Goal: Task Accomplishment & Management: Use online tool/utility

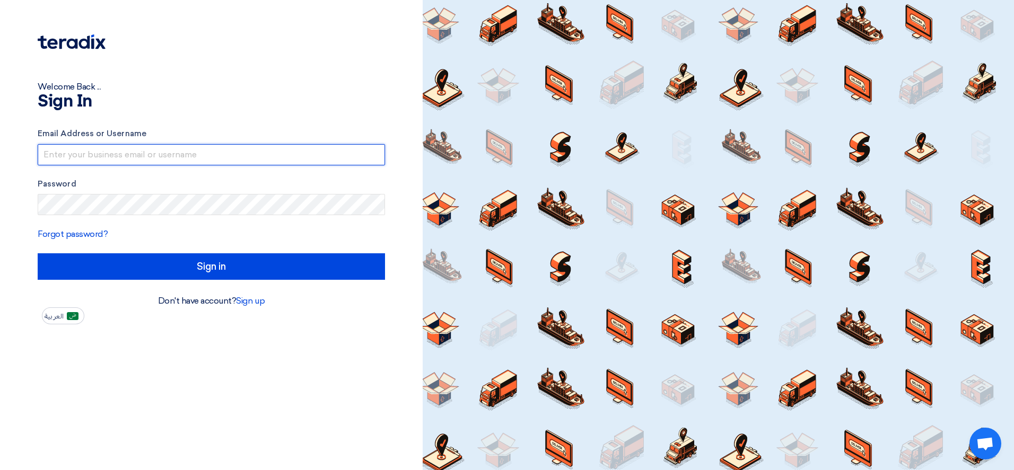
click at [253, 148] on input "text" at bounding box center [211, 154] width 347 height 21
type input "anoop.ithabathula@cenomi.com"
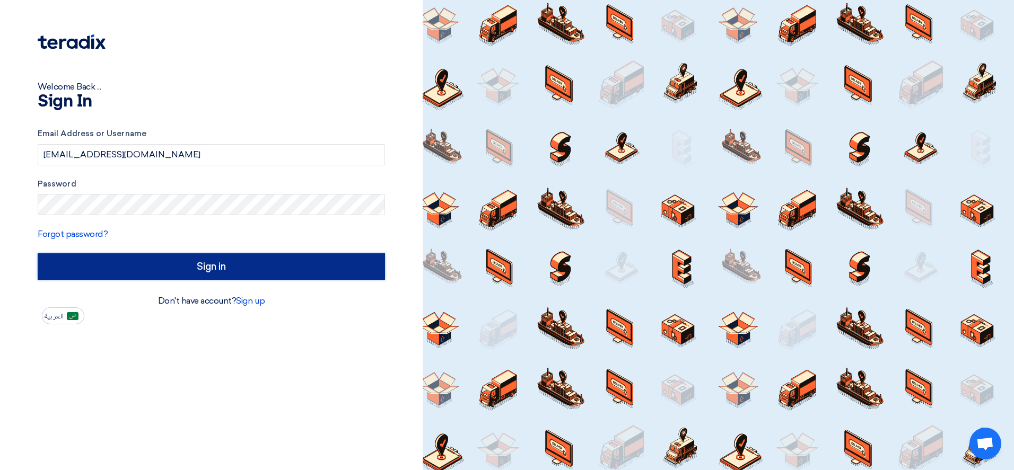
click at [196, 267] on input "Sign in" at bounding box center [211, 266] width 347 height 27
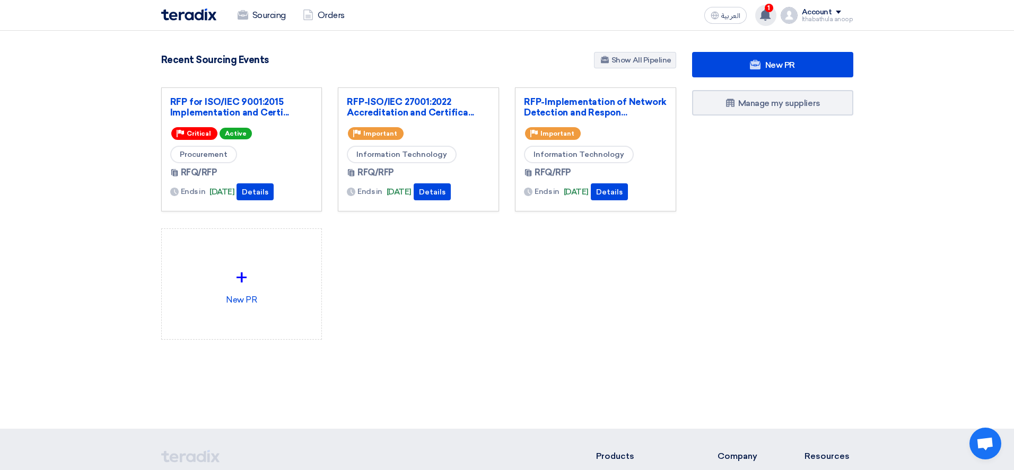
click at [763, 20] on div "1 a new question for RFP-Implementation of Network Detection and Response techn…" at bounding box center [765, 15] width 21 height 21
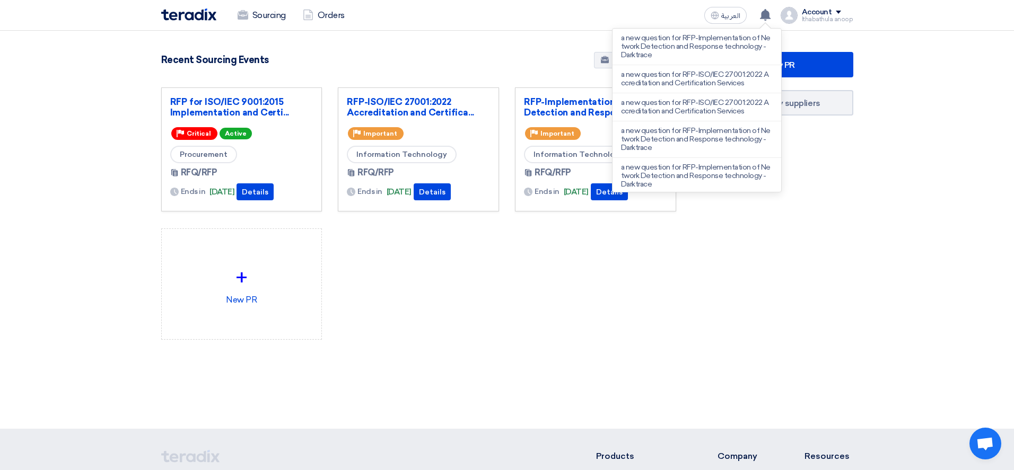
click at [649, 313] on div "RFP for ISO/IEC 9001:2015 Implementation and Certi... Priority Critical Active …" at bounding box center [418, 221] width 531 height 269
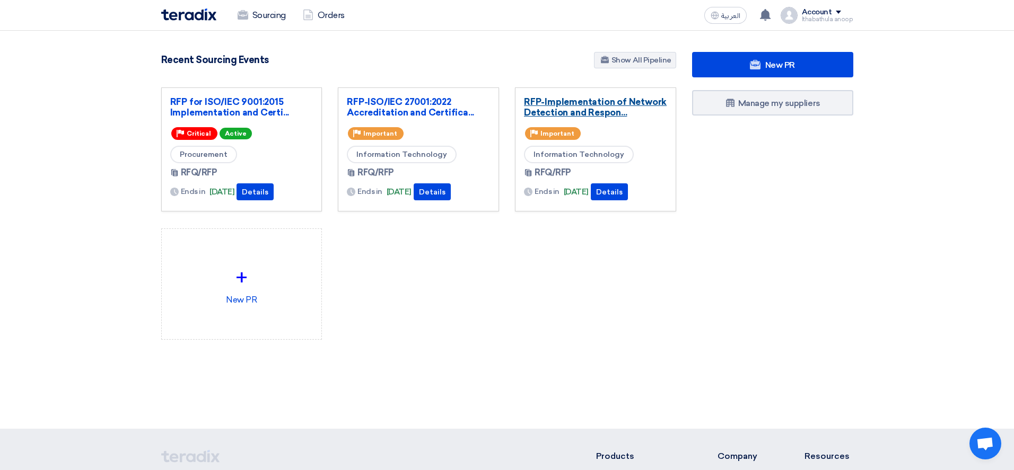
click at [571, 107] on link "RFP-Implementation of Network Detection and Respon..." at bounding box center [595, 106] width 143 height 21
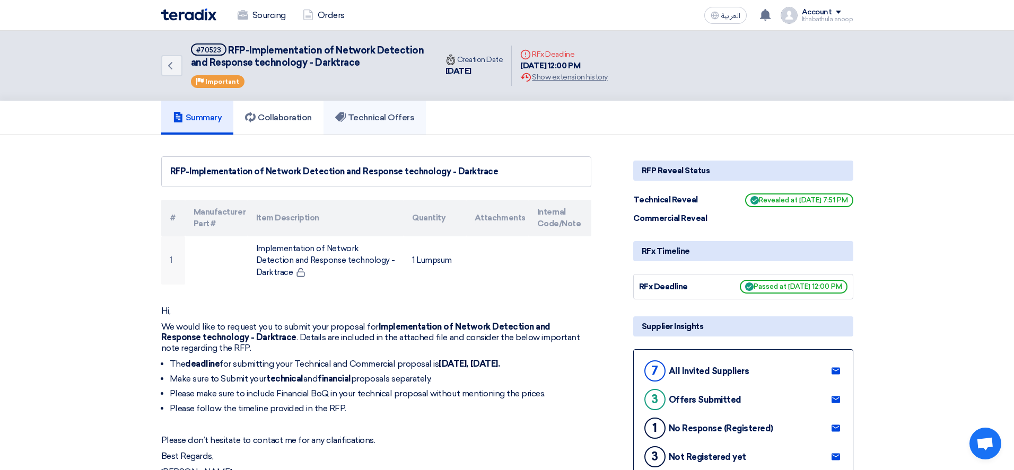
click at [386, 116] on h5 "Technical Offers" at bounding box center [374, 117] width 79 height 11
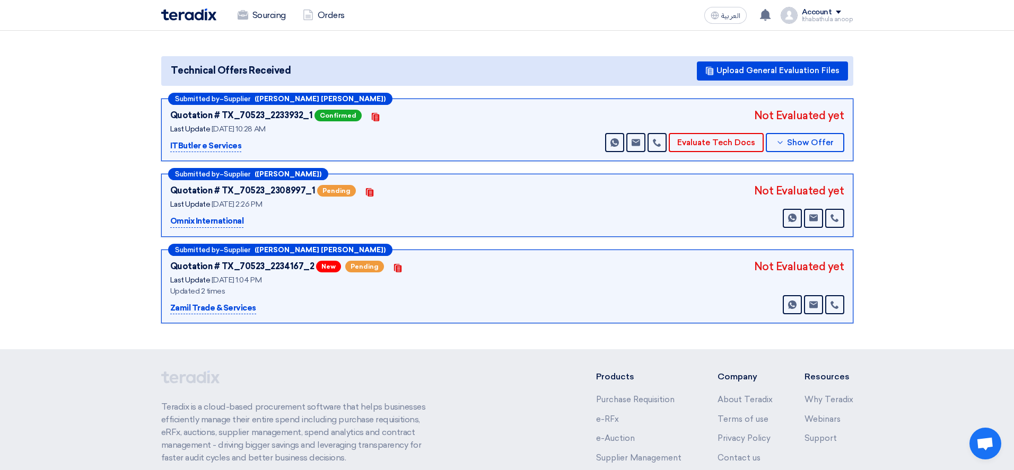
scroll to position [105, 0]
click at [244, 187] on div "Quotation # TX_70523_2308997_1" at bounding box center [242, 190] width 145 height 13
click at [213, 222] on p "Omnix International" at bounding box center [207, 221] width 74 height 13
click at [200, 224] on p "Omnix International" at bounding box center [207, 221] width 74 height 13
click at [235, 188] on div "Quotation # TX_70523_2308997_1" at bounding box center [242, 190] width 145 height 13
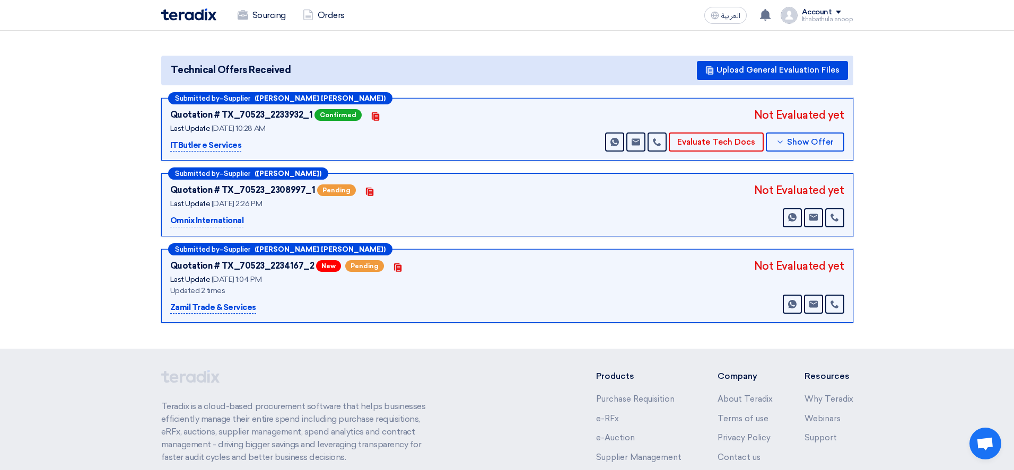
click at [247, 201] on span "[DATE] 2:26 PM" at bounding box center [237, 203] width 50 height 9
click at [328, 192] on span "Pending" at bounding box center [336, 190] width 39 height 12
click at [366, 190] on use at bounding box center [369, 192] width 7 height 8
click at [366, 194] on use at bounding box center [369, 192] width 7 height 8
click at [231, 218] on p "Omnix International" at bounding box center [207, 221] width 74 height 13
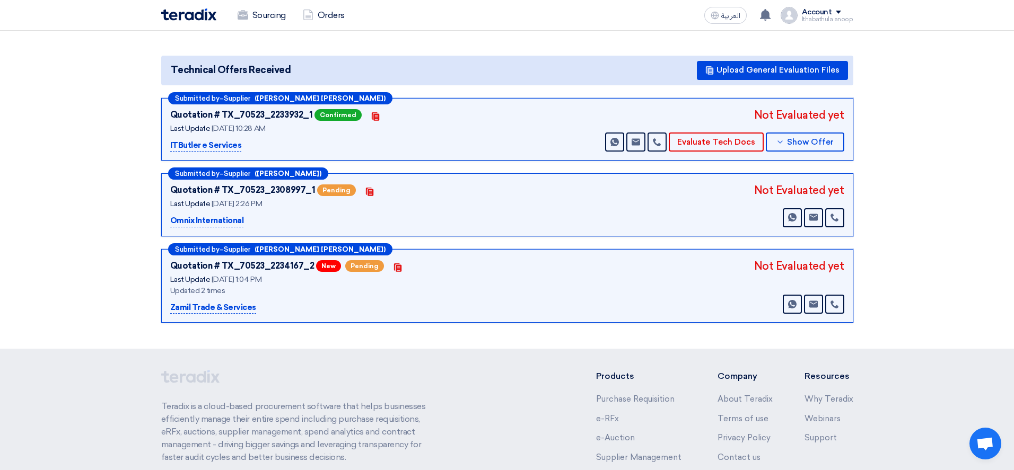
click at [238, 189] on div "Quotation # TX_70523_2308997_1" at bounding box center [242, 190] width 145 height 13
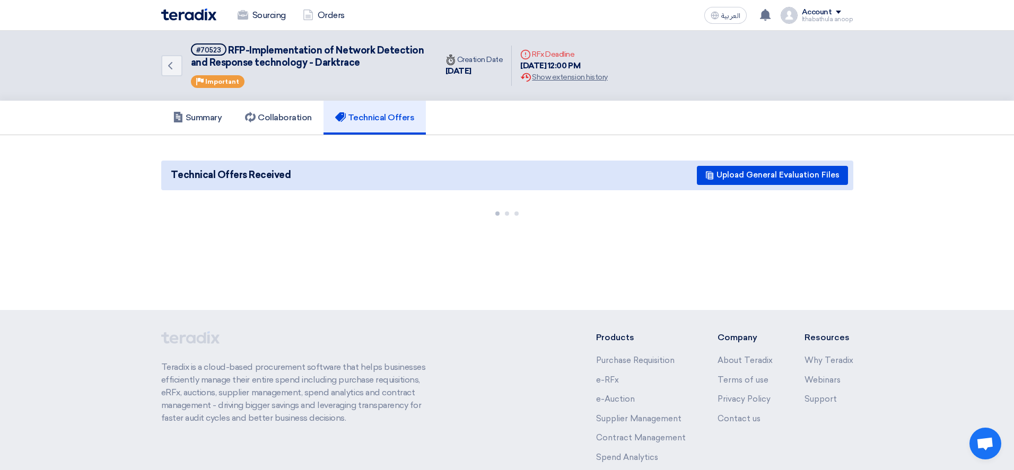
scroll to position [105, 0]
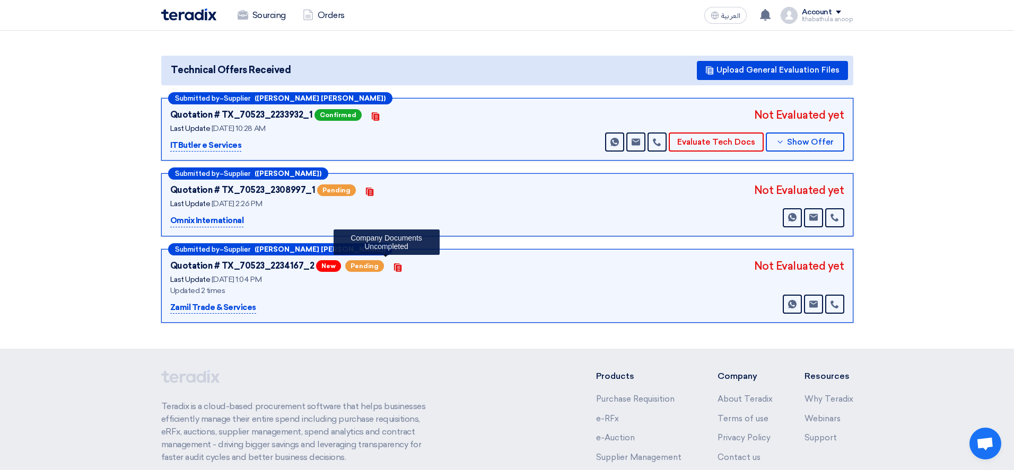
click at [393, 268] on icon "Contacts" at bounding box center [397, 267] width 8 height 8
click at [174, 17] on img at bounding box center [188, 14] width 55 height 12
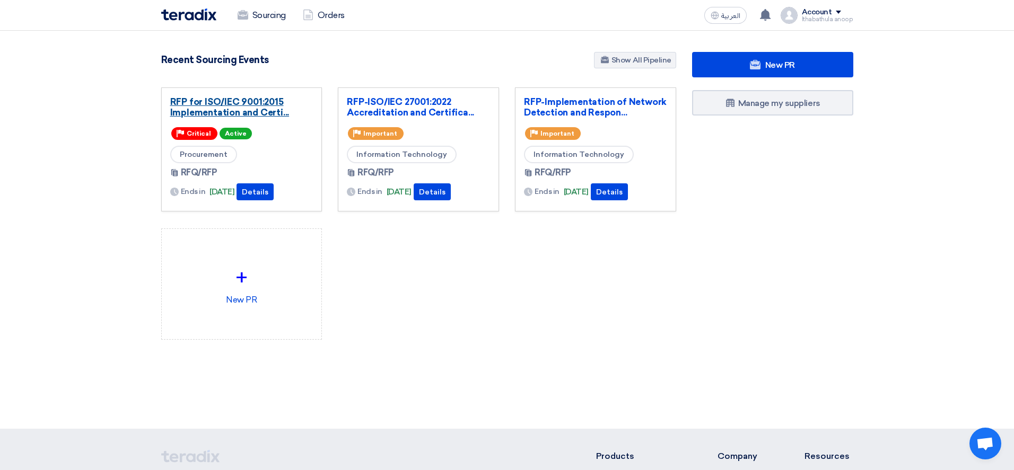
click at [274, 113] on link "RFP for ISO/IEC 9001:2015 Implementation and Certi..." at bounding box center [241, 106] width 143 height 21
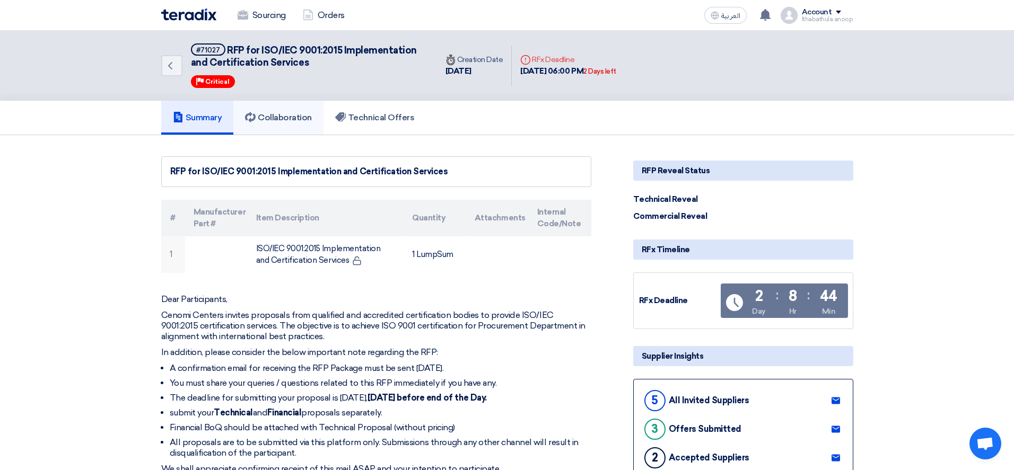
click at [278, 119] on h5 "Collaboration" at bounding box center [278, 117] width 67 height 11
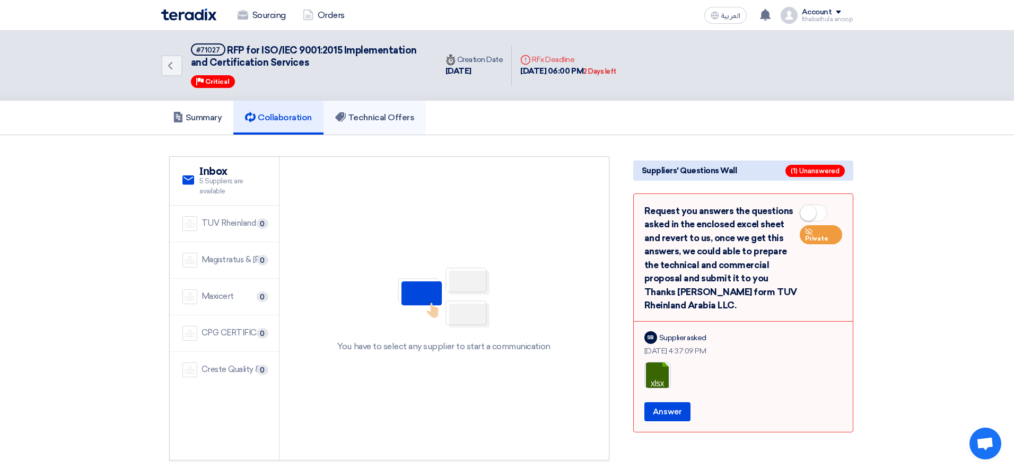
click at [375, 112] on h5 "Technical Offers" at bounding box center [374, 117] width 79 height 11
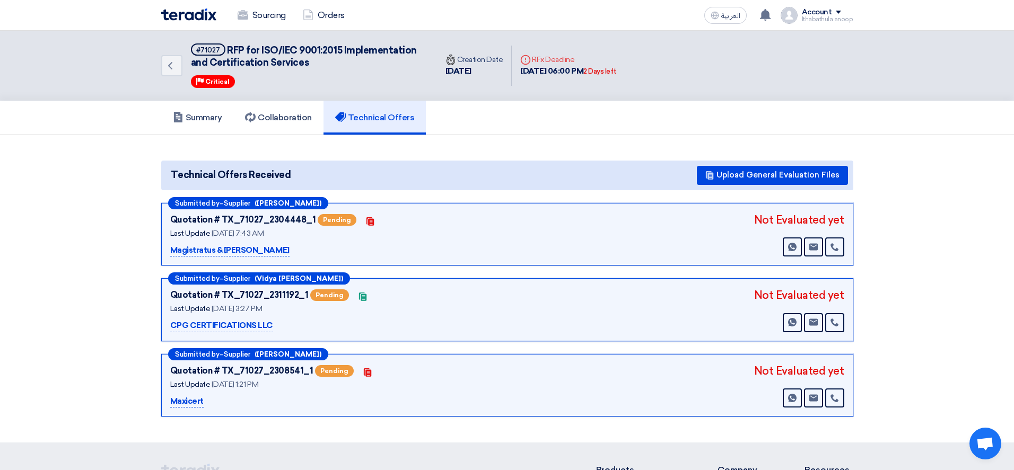
click at [199, 17] on img at bounding box center [188, 14] width 55 height 12
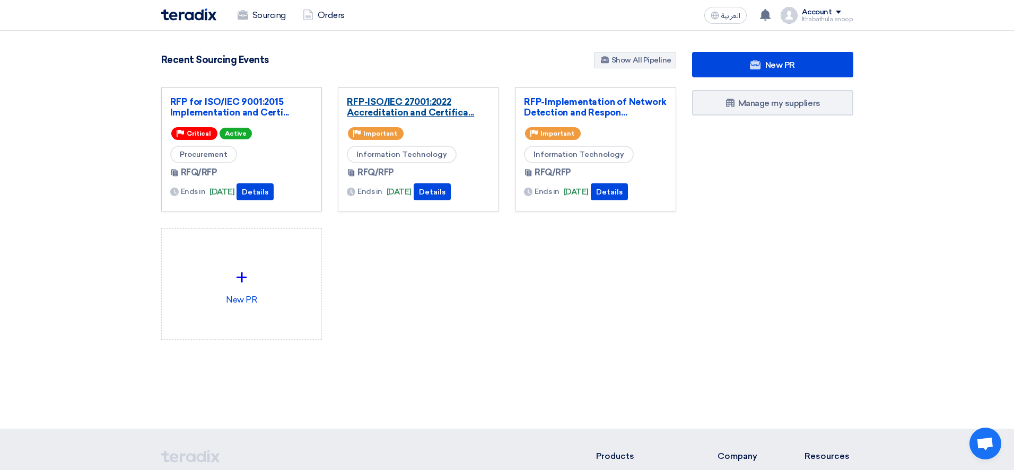
click at [420, 109] on link "RFP-ISO/IEC 27001:2022 Accreditation and Certifica..." at bounding box center [418, 106] width 143 height 21
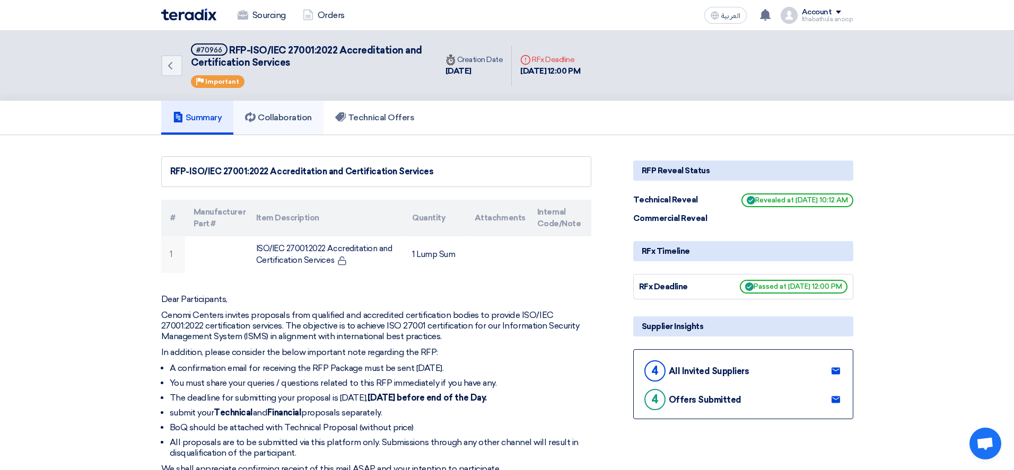
click at [282, 118] on h5 "Collaboration" at bounding box center [278, 117] width 67 height 11
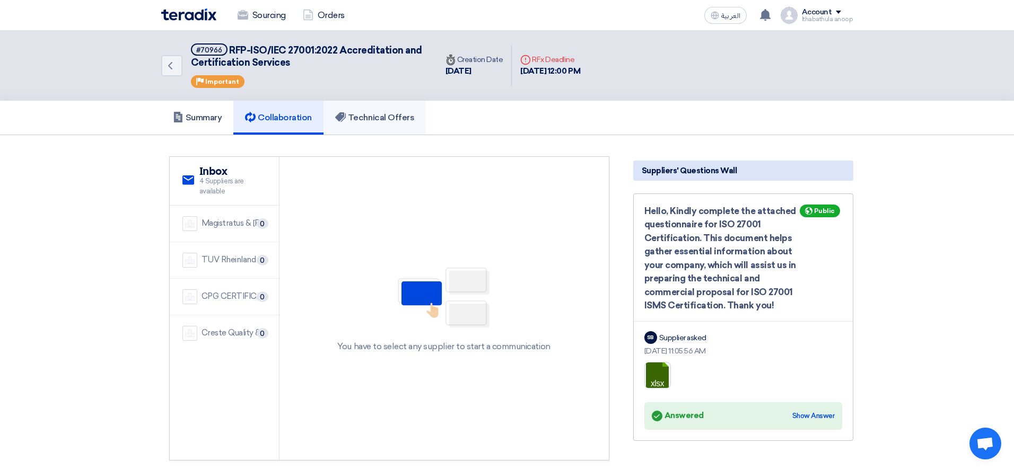
click at [384, 118] on h5 "Technical Offers" at bounding box center [374, 117] width 79 height 11
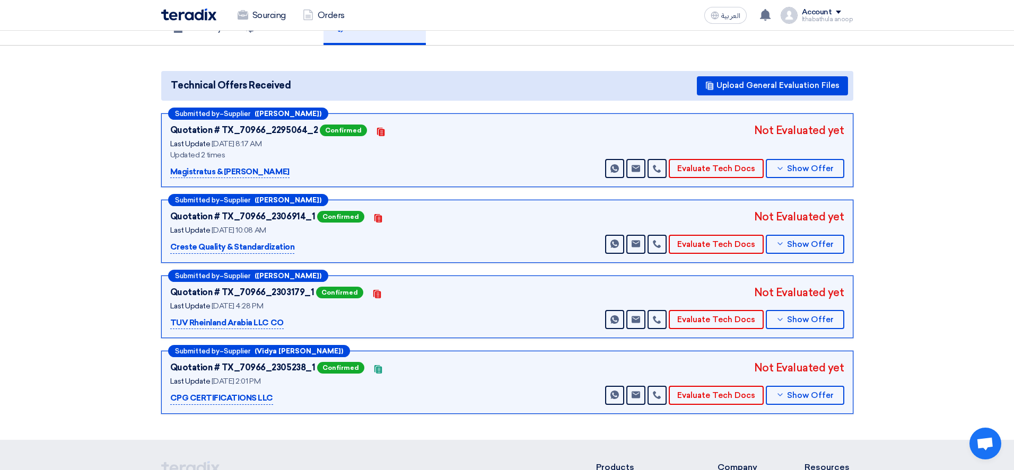
scroll to position [91, 0]
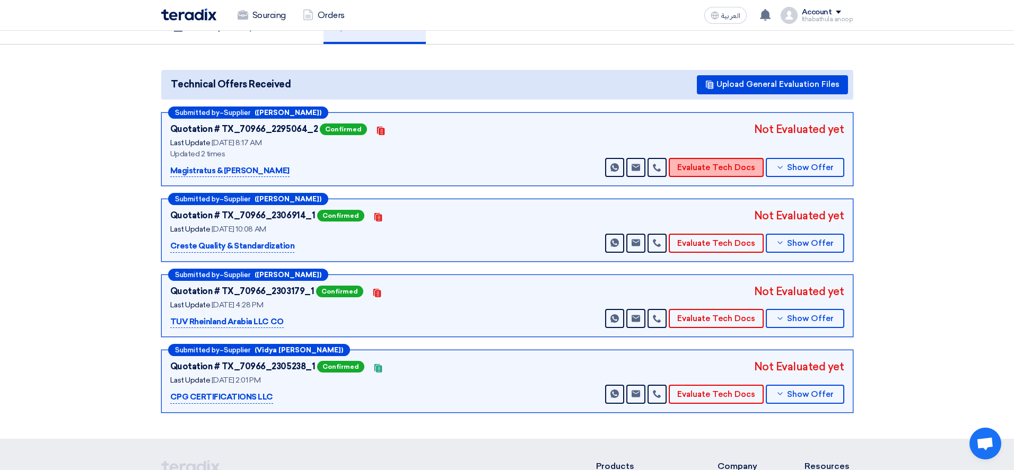
click at [694, 170] on button "Evaluate Tech Docs" at bounding box center [715, 167] width 95 height 19
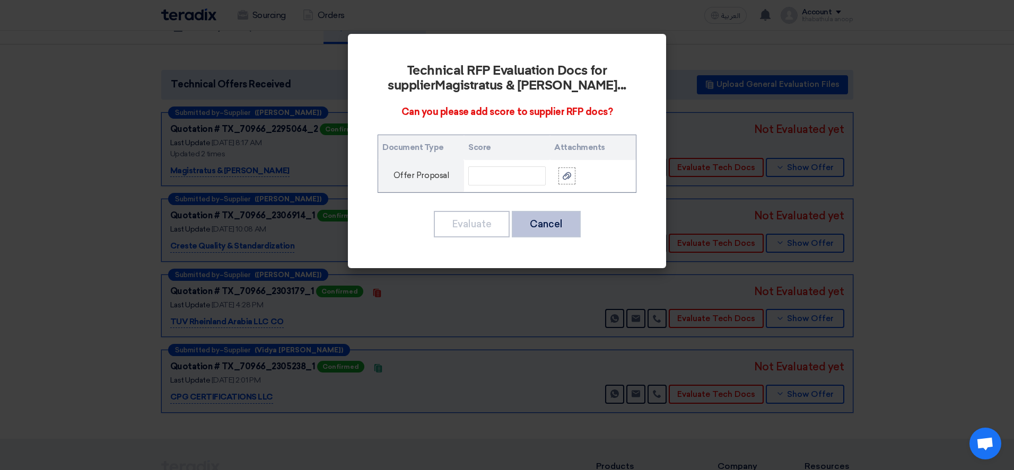
click at [556, 230] on button "Cancel" at bounding box center [546, 224] width 69 height 27
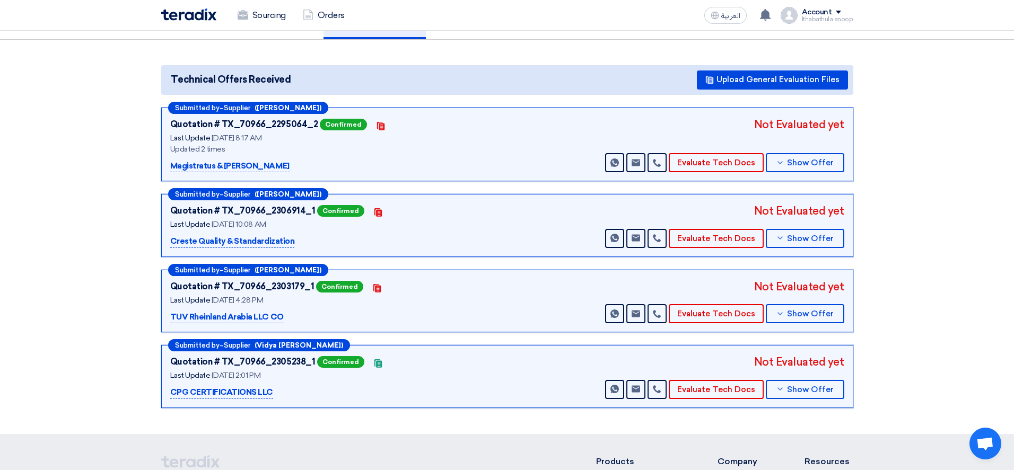
scroll to position [100, 0]
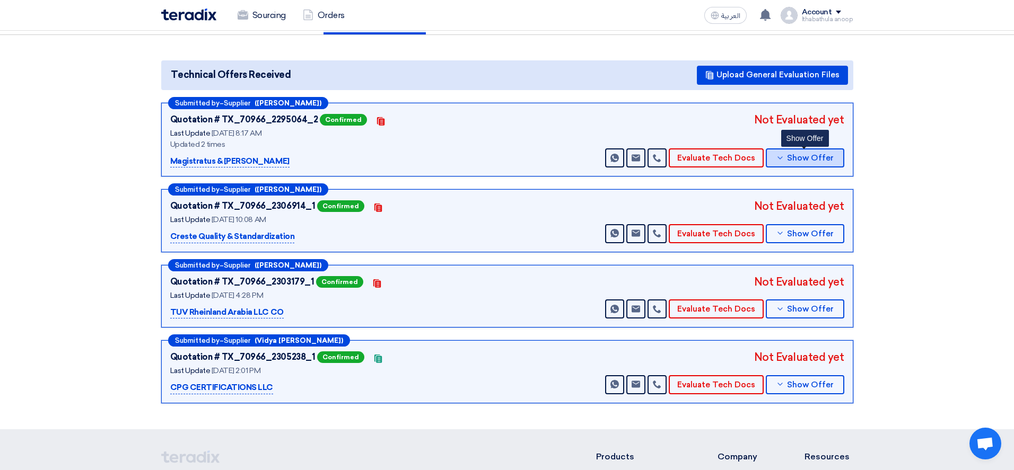
click at [800, 163] on button "Show Offer" at bounding box center [804, 157] width 78 height 19
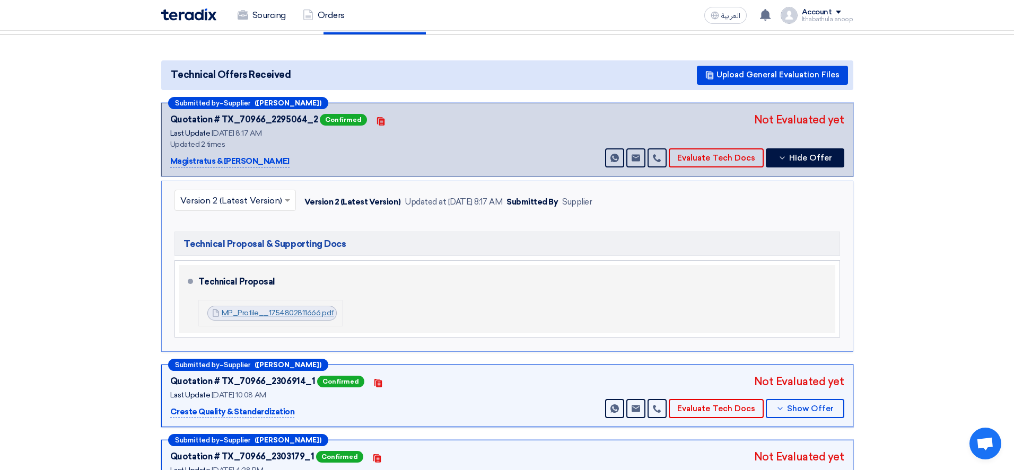
click at [288, 312] on link "MP_Profile__1754802811666.pdf" at bounding box center [278, 313] width 112 height 9
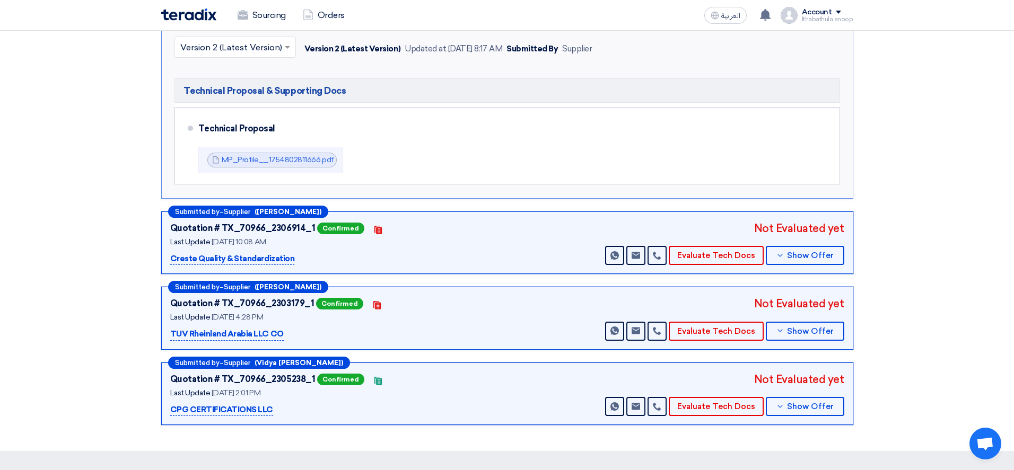
scroll to position [257, 0]
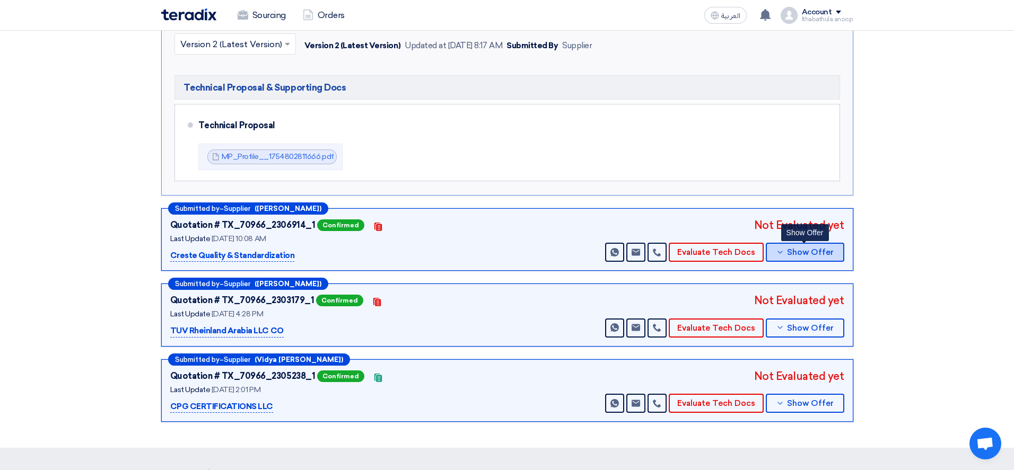
click at [795, 257] on button "Show Offer" at bounding box center [804, 252] width 78 height 19
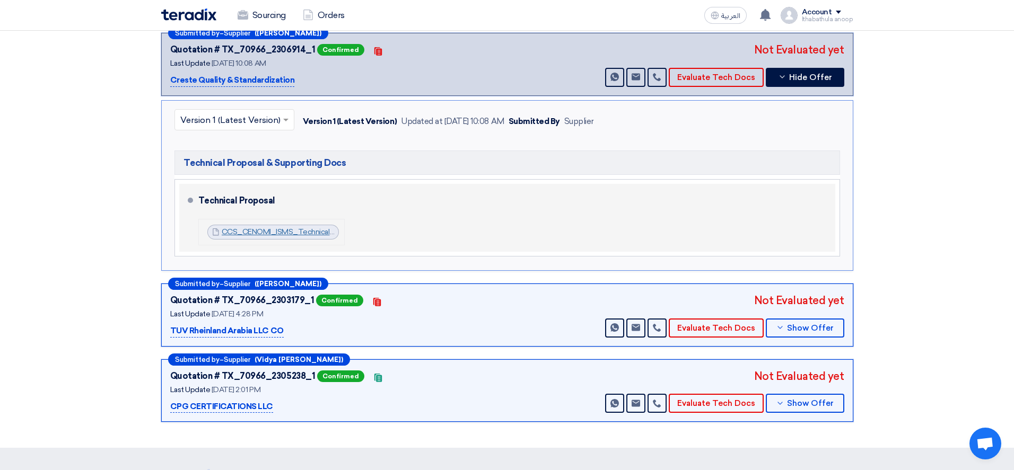
click at [306, 234] on link "CCS_CENOMI_ISMS_Technical_Proposal_1755155210917.pdf" at bounding box center [325, 231] width 207 height 9
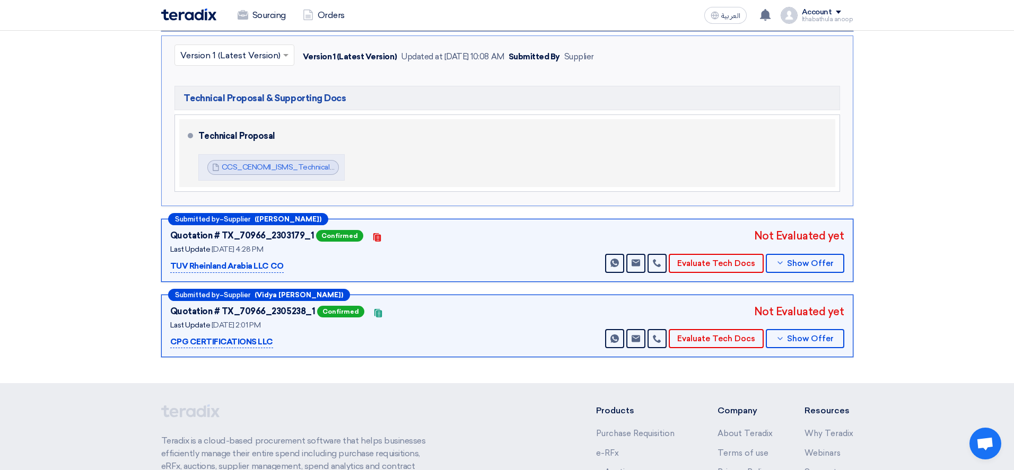
scroll to position [345, 0]
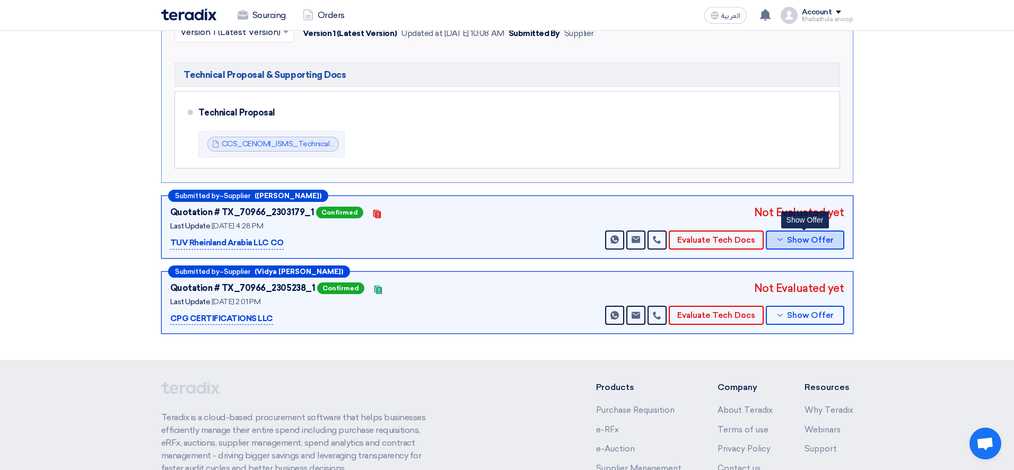
click at [801, 242] on span "Show Offer" at bounding box center [810, 240] width 47 height 8
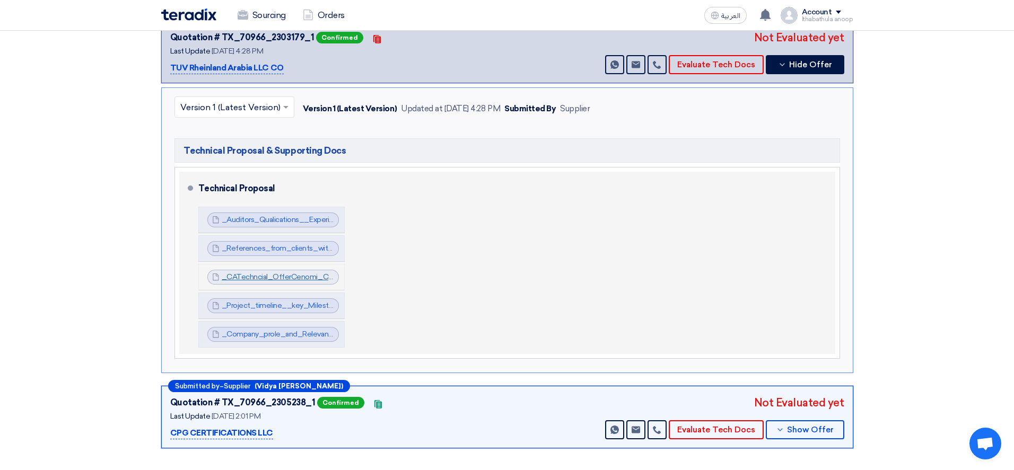
click at [310, 275] on link "_CATechncial_OfferCenomi_Centers_ISMSSingle_SiteRev_1755004489825.pdf" at bounding box center [359, 276] width 275 height 9
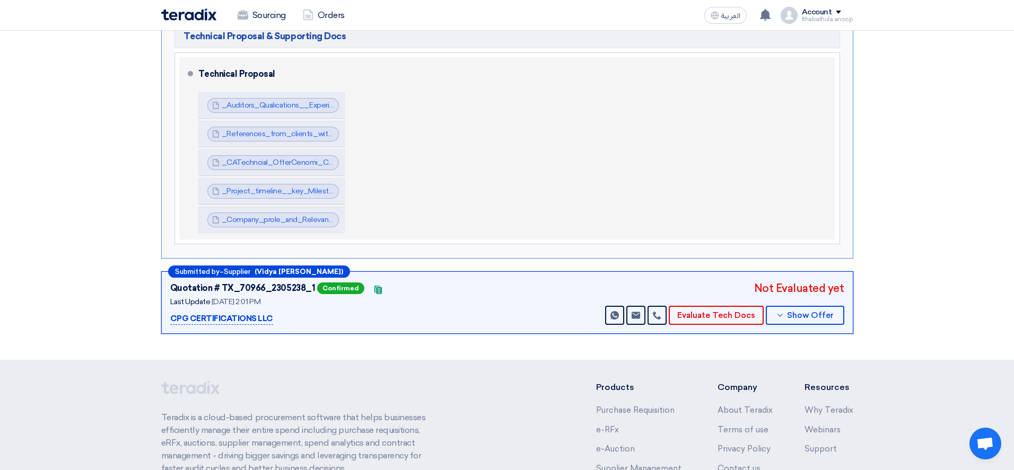
scroll to position [462, 0]
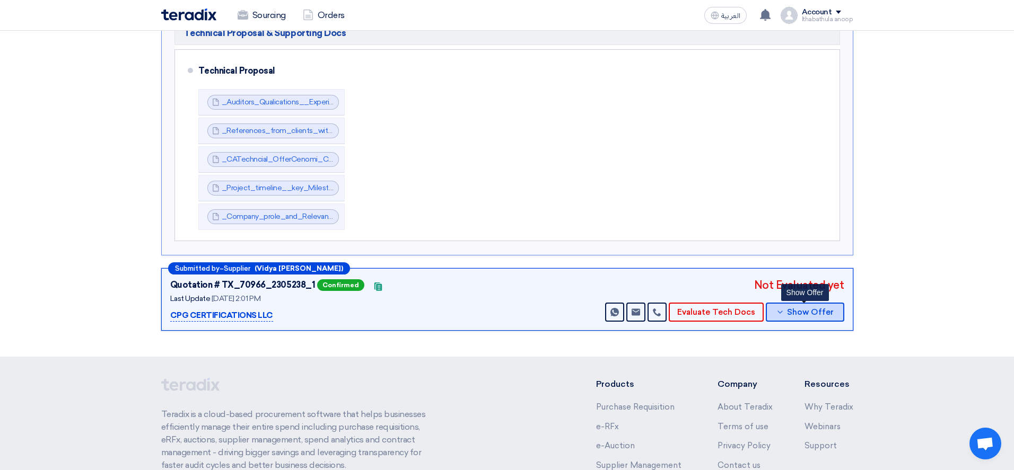
click at [802, 315] on span "Show Offer" at bounding box center [810, 313] width 47 height 8
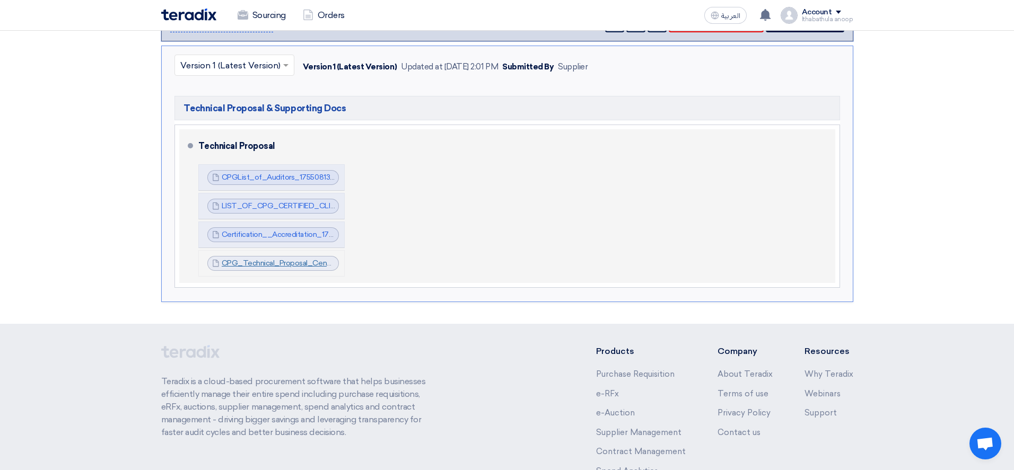
click at [292, 263] on link "CPG_Technical_Proposal_Cenomi_ISMS__RFP___Rev__1755081387222.pdf" at bounding box center [354, 263] width 265 height 9
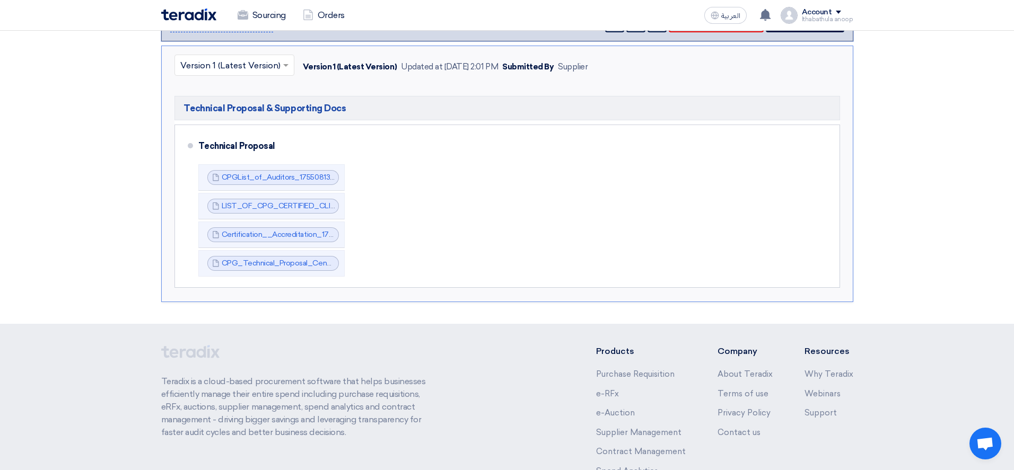
click at [192, 15] on img at bounding box center [188, 14] width 55 height 12
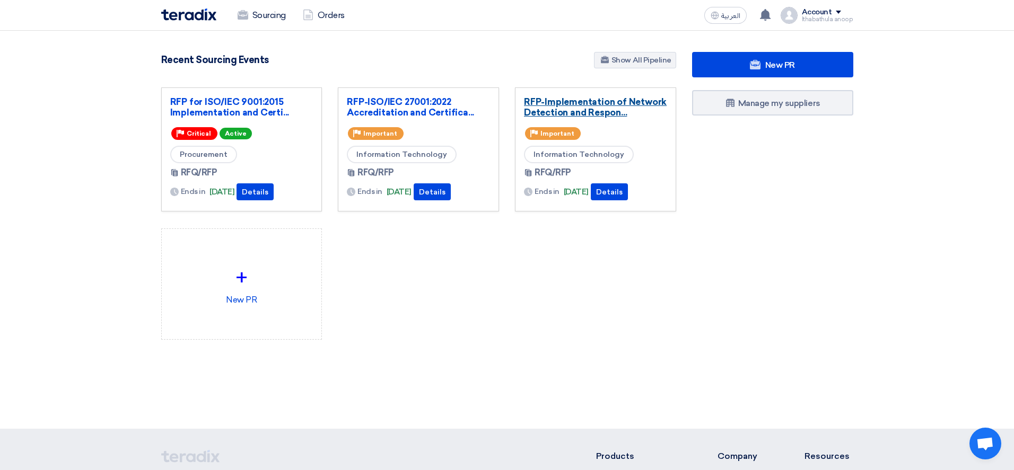
click at [586, 112] on link "RFP-Implementation of Network Detection and Respon..." at bounding box center [595, 106] width 143 height 21
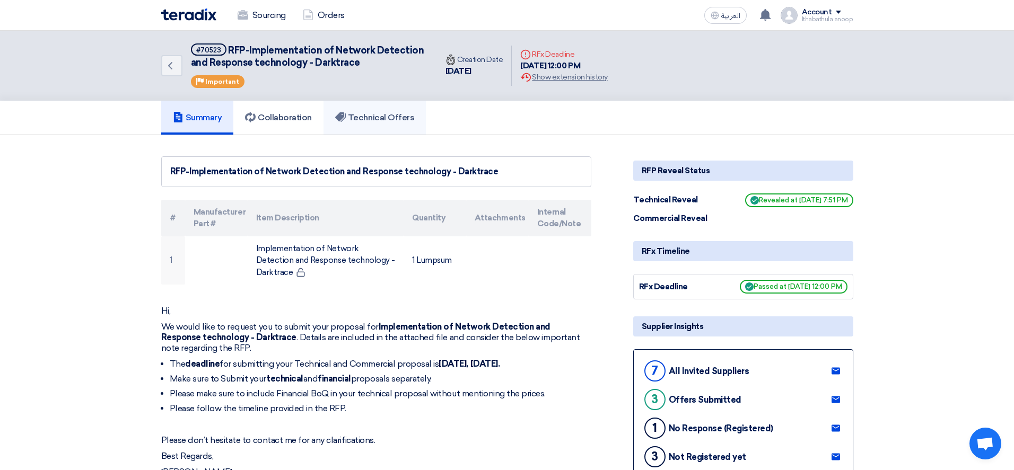
click at [401, 118] on h5 "Technical Offers" at bounding box center [374, 117] width 79 height 11
